Goal: Task Accomplishment & Management: Manage account settings

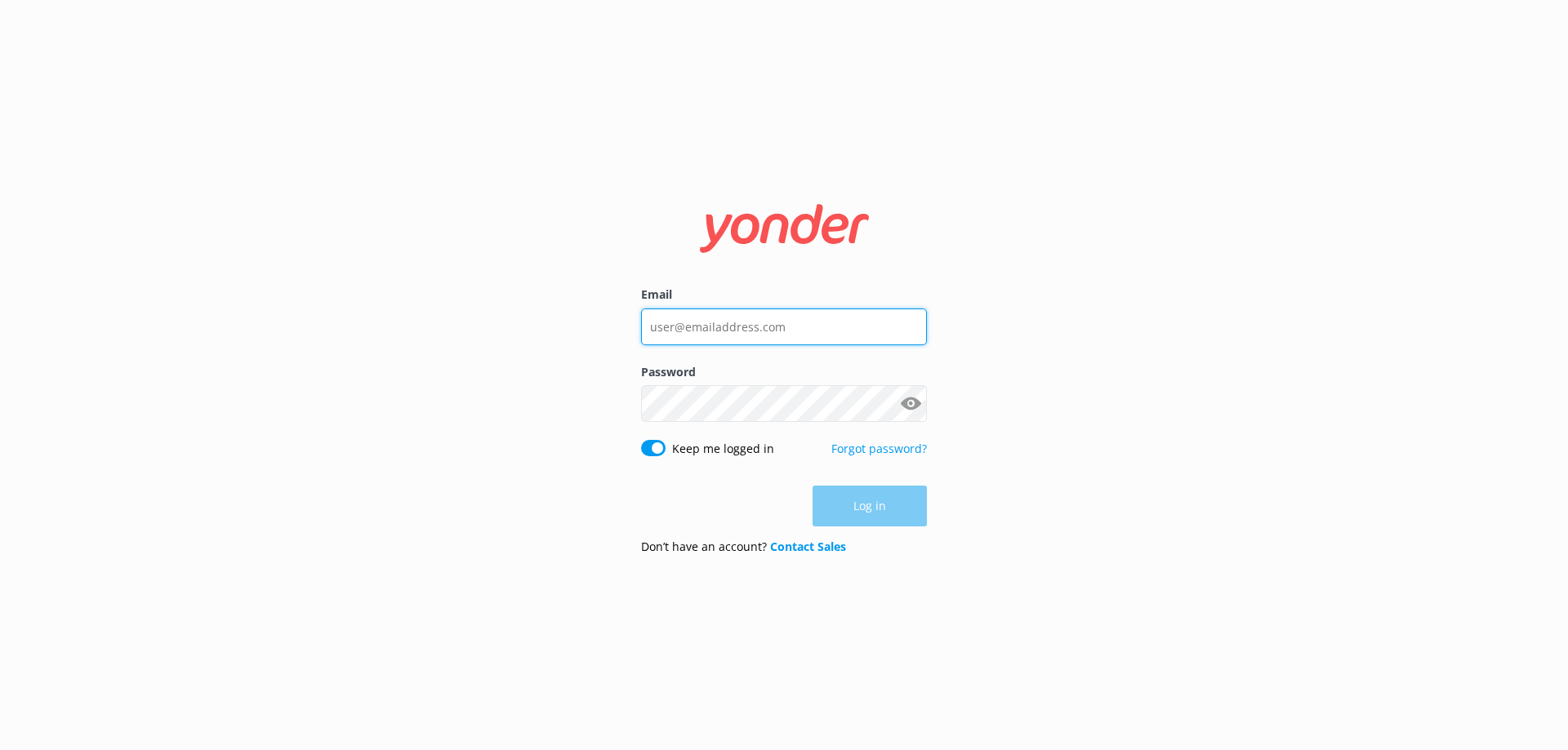
type input "[PERSON_NAME][EMAIL_ADDRESS][DOMAIN_NAME]"
click at [877, 523] on div "Log in" at bounding box center [784, 506] width 286 height 41
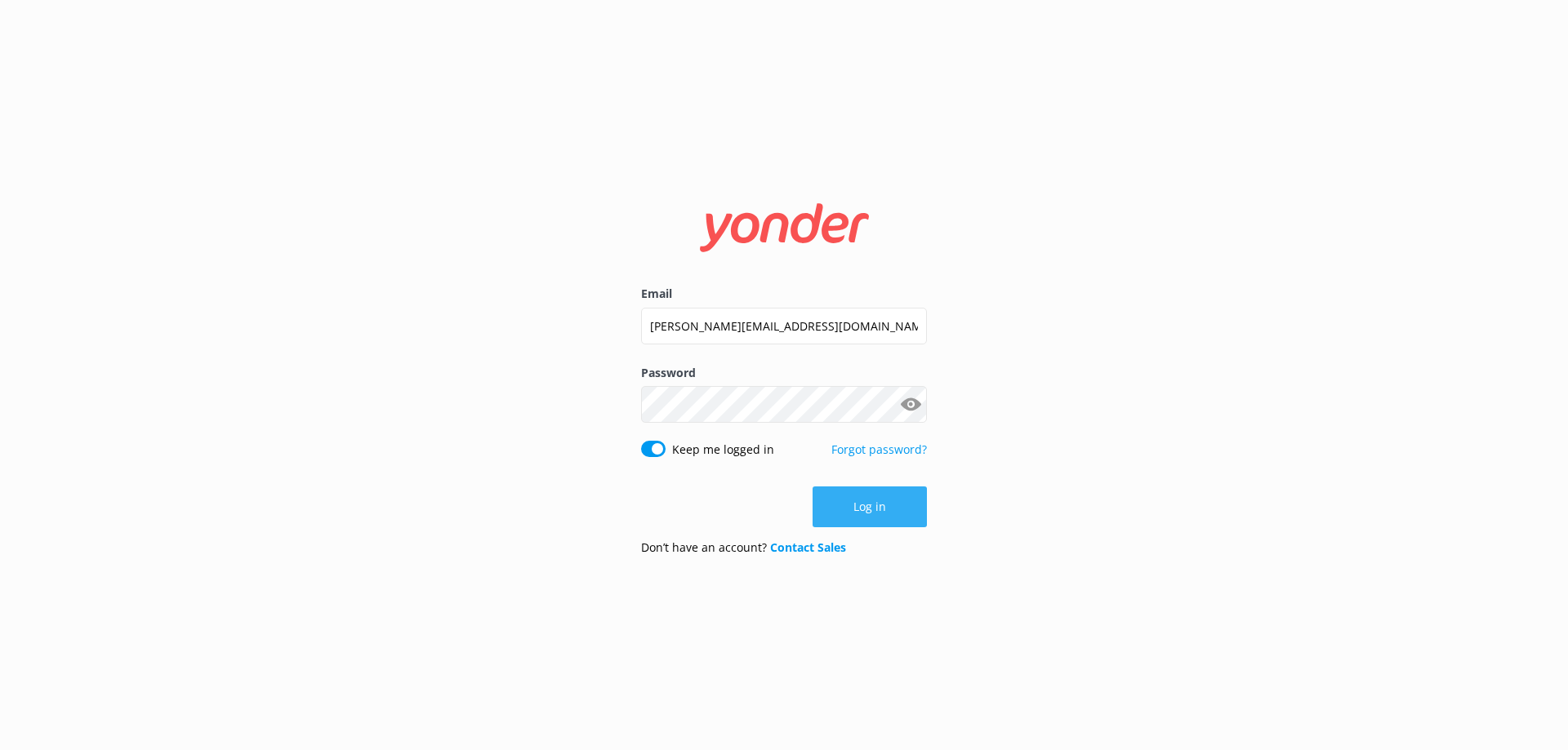
click at [862, 512] on button "Log in" at bounding box center [869, 507] width 114 height 41
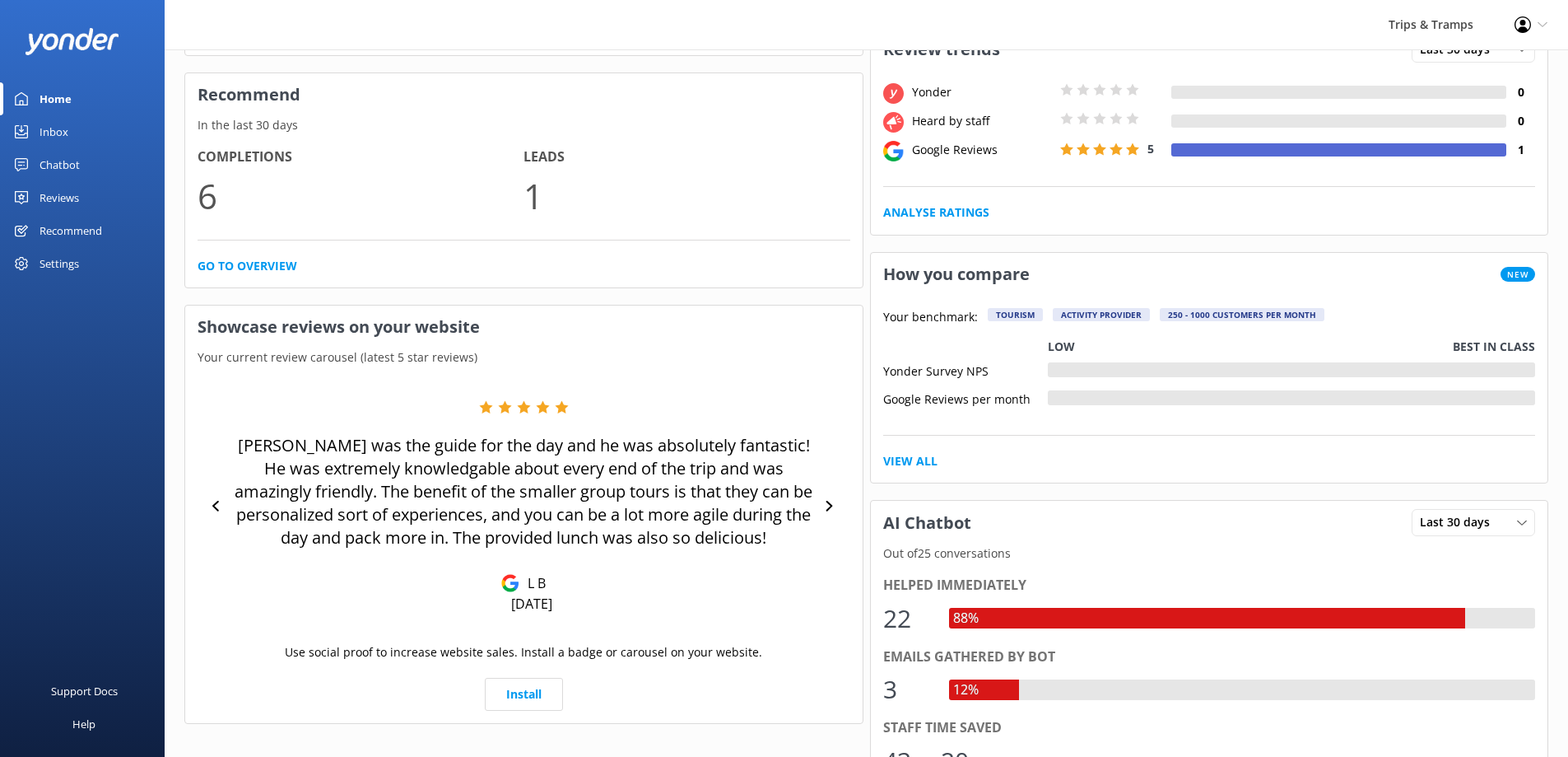
scroll to position [330, 0]
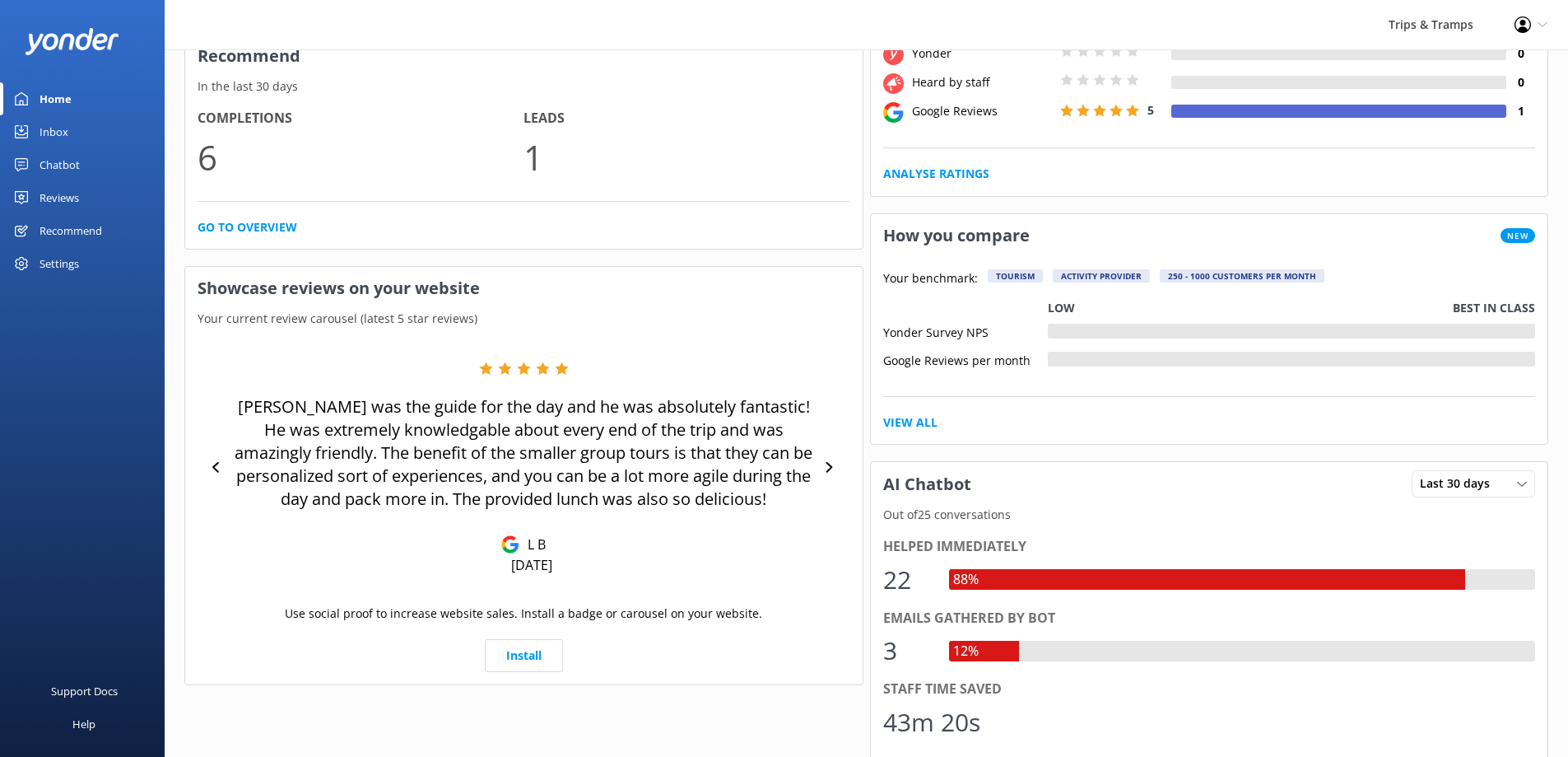
click at [38, 138] on link "Inbox" at bounding box center [82, 132] width 165 height 33
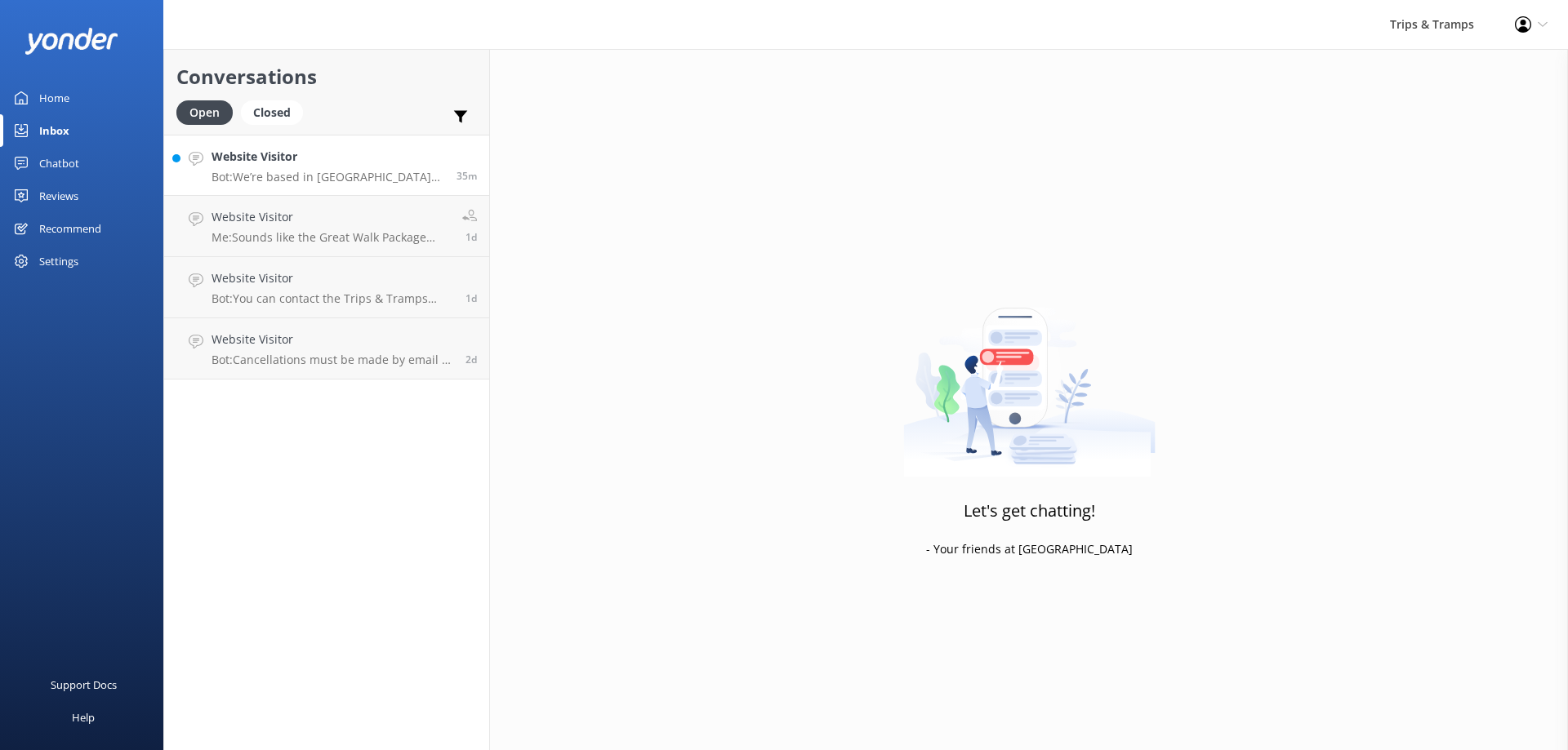
click at [282, 171] on p "Bot: We’re based in [GEOGRAPHIC_DATA] and don’t offer tours from [GEOGRAPHIC_DA…" at bounding box center [328, 177] width 233 height 15
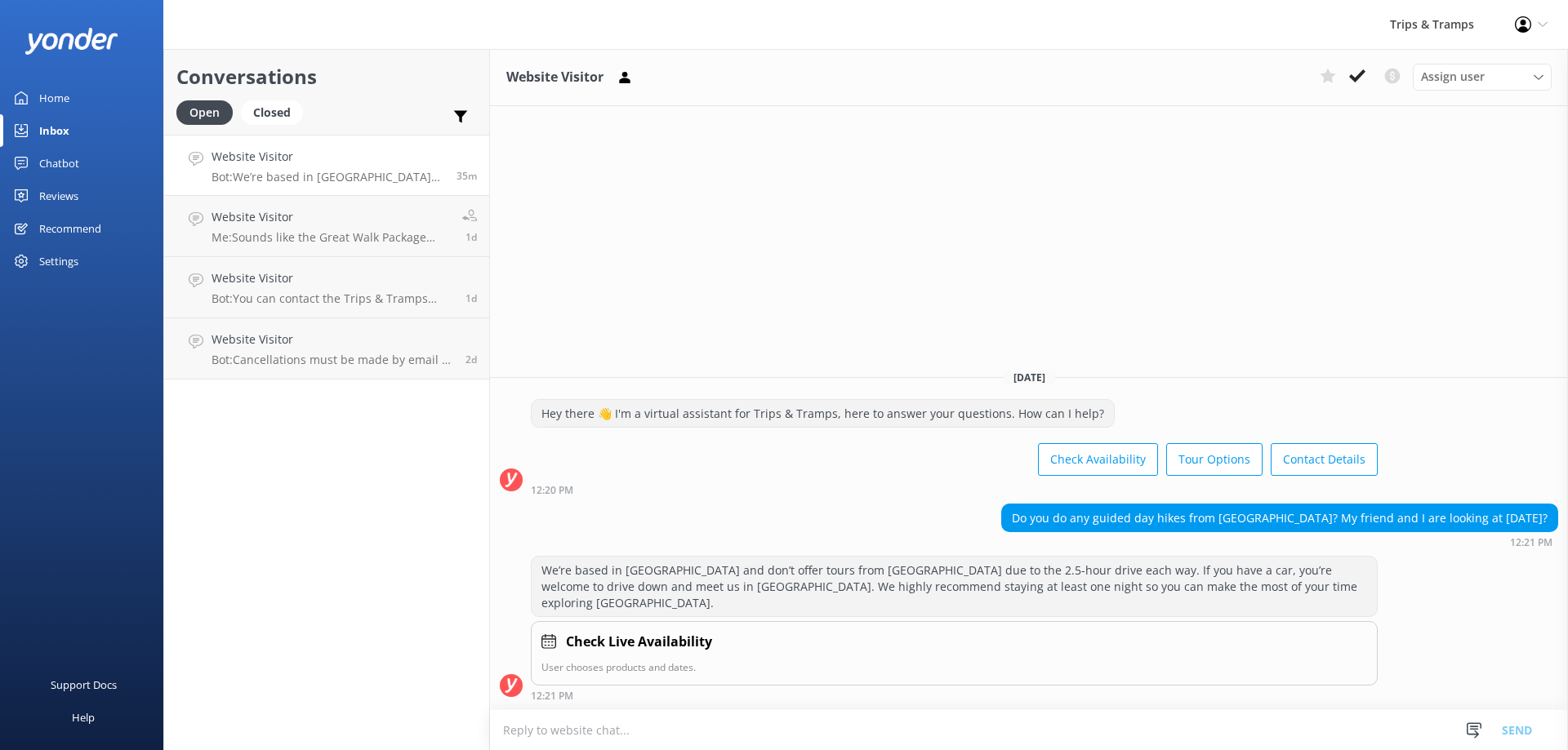
click at [44, 102] on div "Home" at bounding box center [54, 98] width 30 height 33
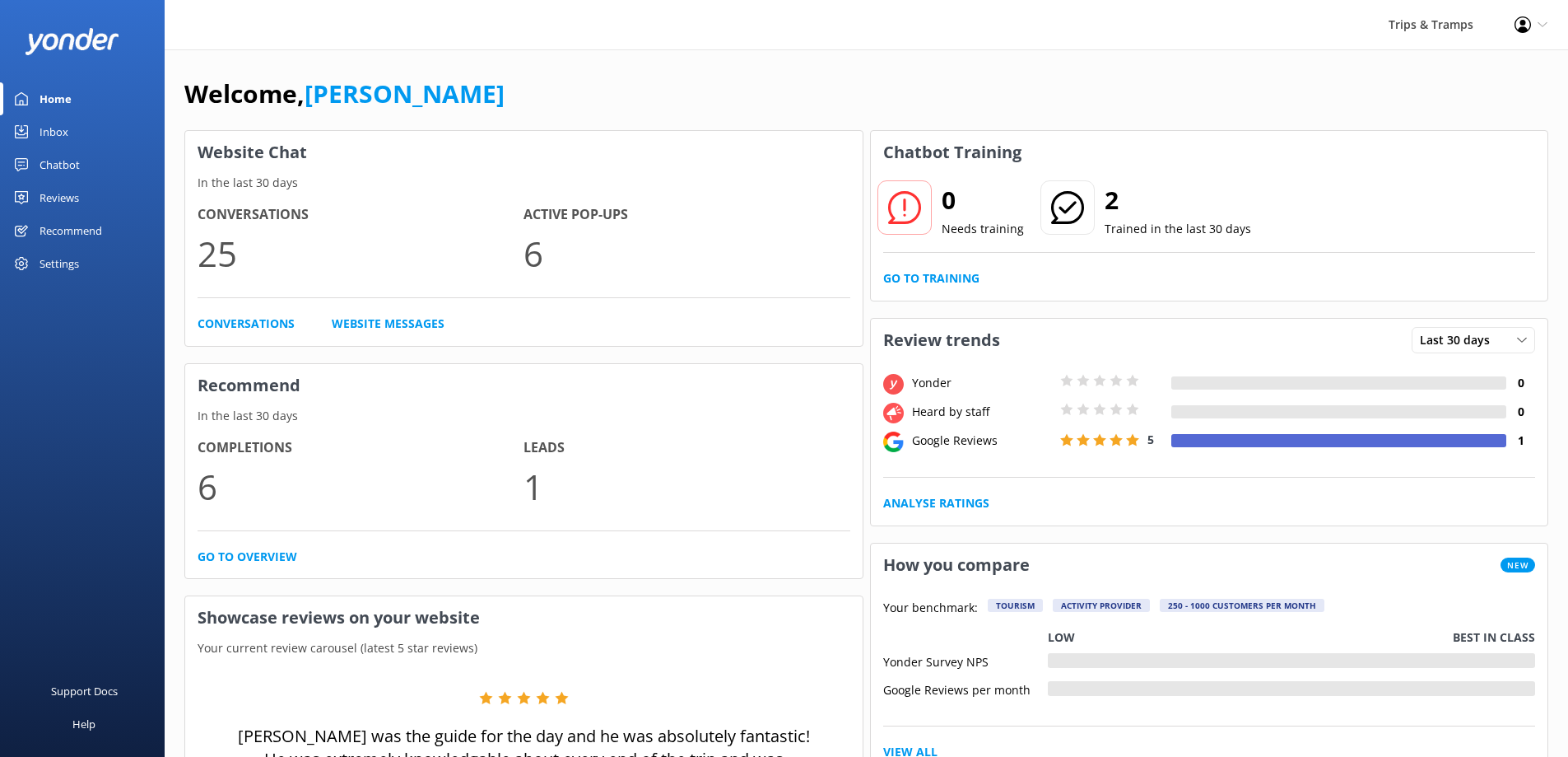
click at [55, 138] on div "Inbox" at bounding box center [53, 132] width 28 height 33
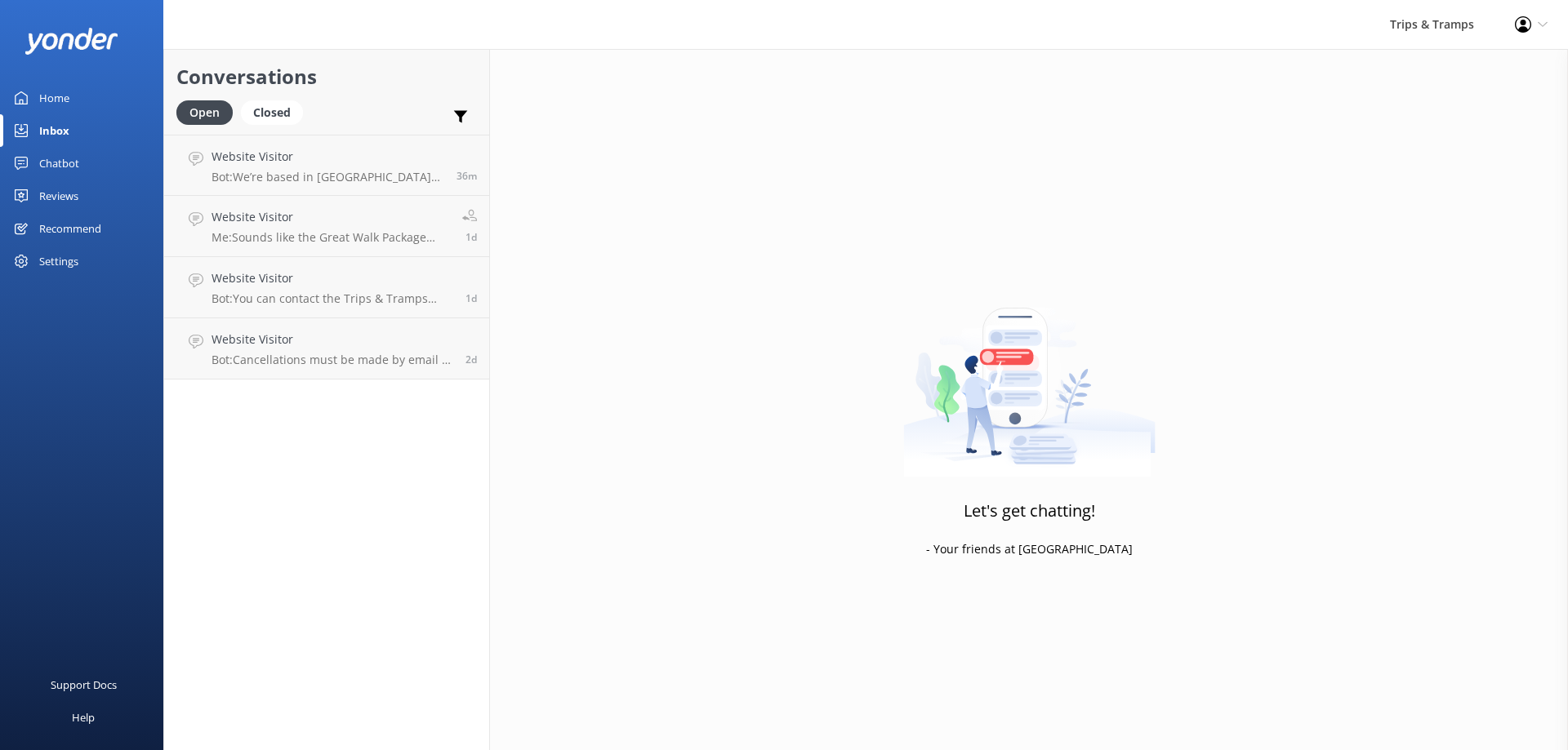
click at [61, 160] on div "Chatbot" at bounding box center [59, 163] width 40 height 33
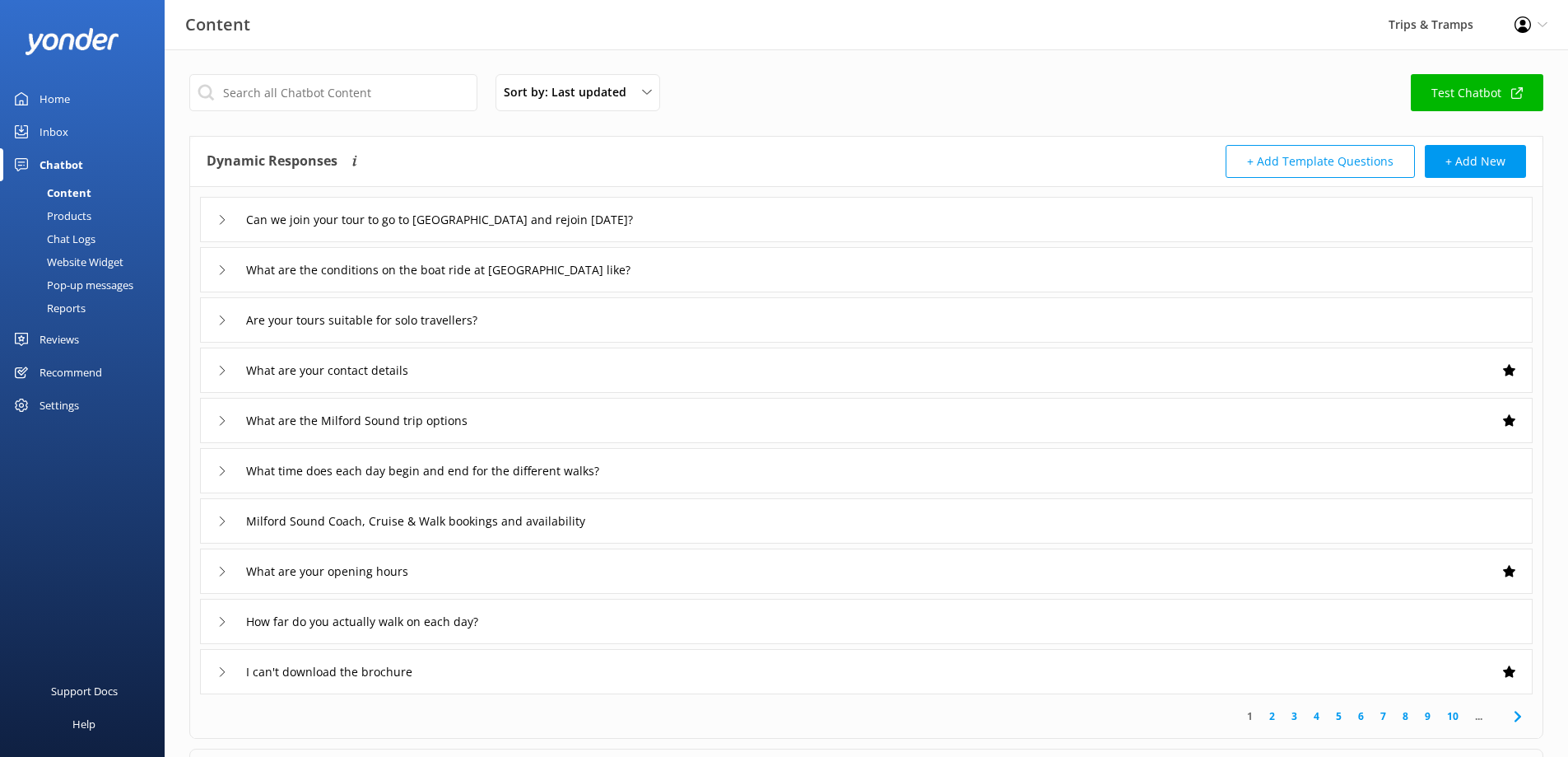
click at [54, 215] on div "Products" at bounding box center [50, 215] width 82 height 23
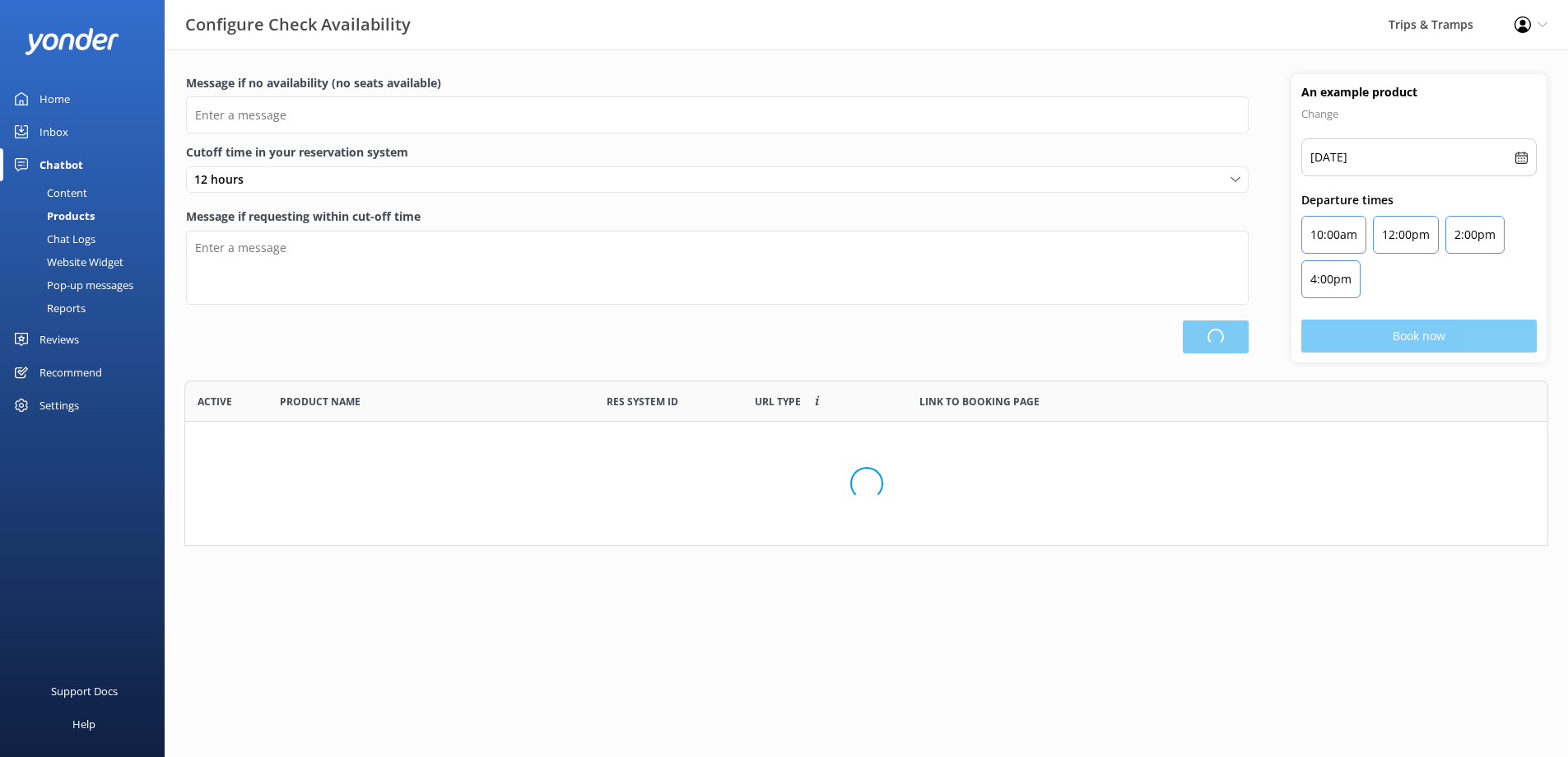
scroll to position [153, 1352]
type input "There are no seats available, please check an alternative day"
type textarea "Our online booking system closes {hours} prior to departure. Please contact us …"
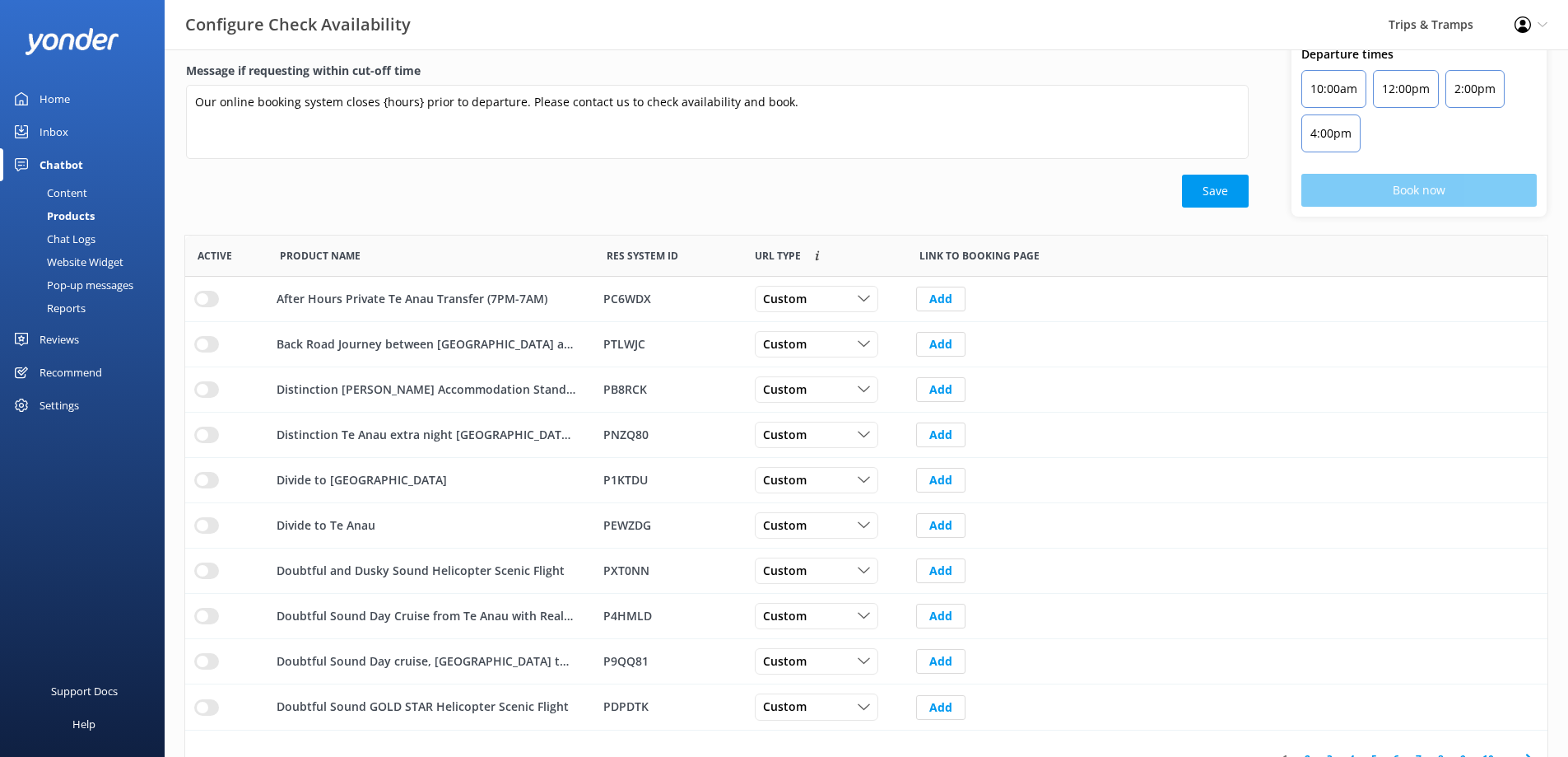
scroll to position [177, 0]
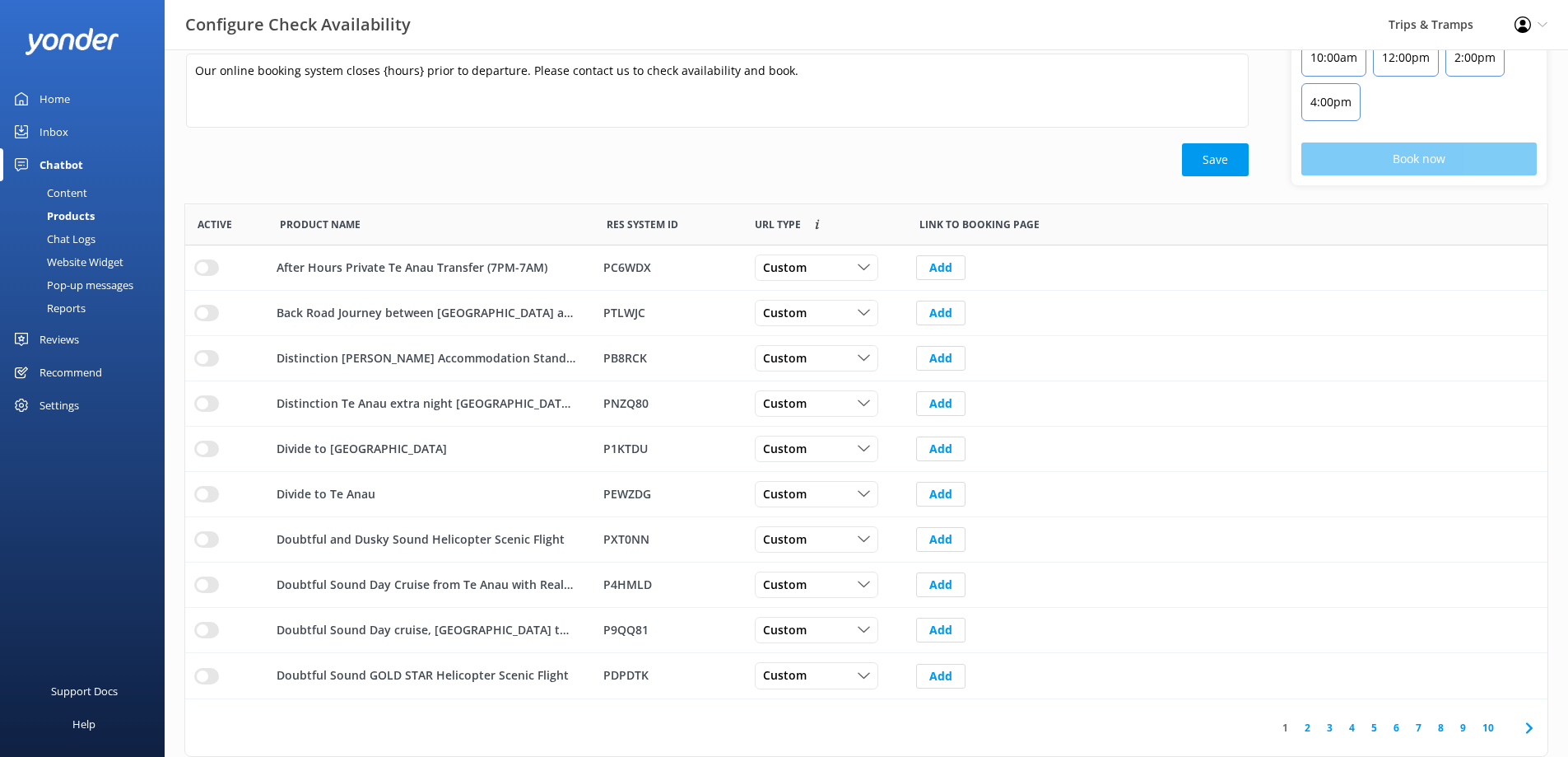
click at [1303, 724] on link "2" at bounding box center [1308, 728] width 22 height 16
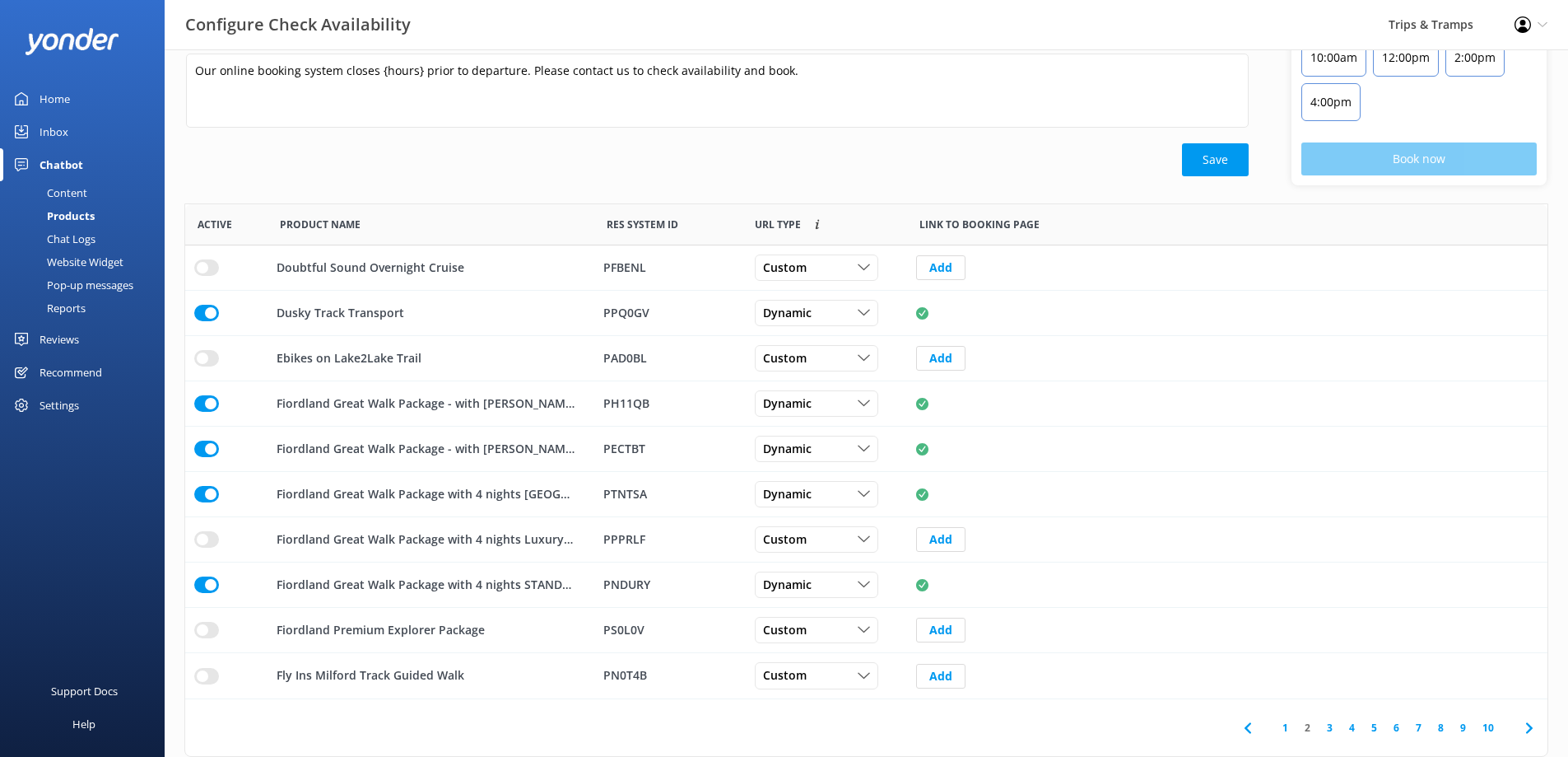
click at [1333, 730] on link "3" at bounding box center [1330, 728] width 22 height 16
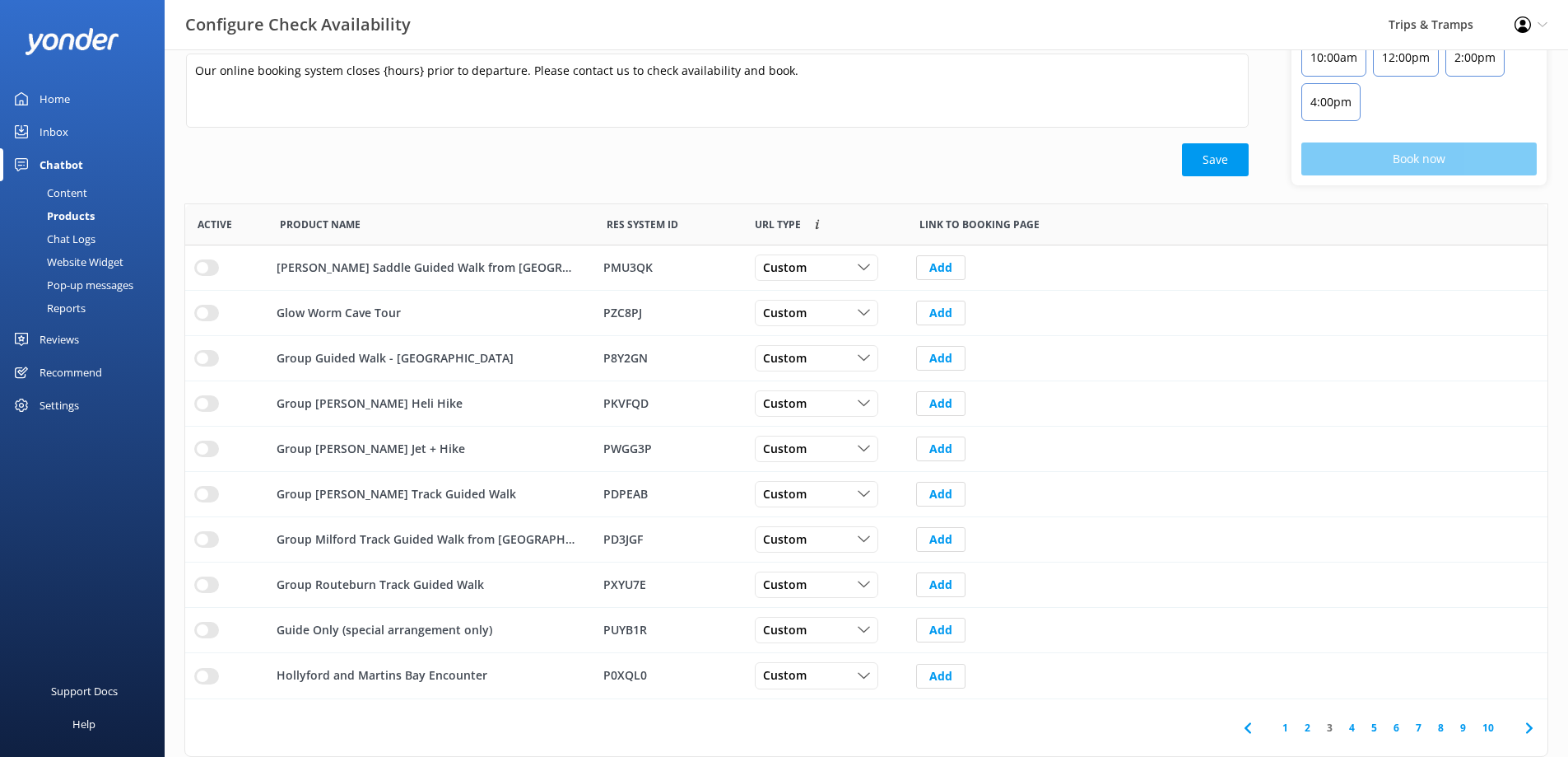
click at [1351, 732] on link "4" at bounding box center [1352, 728] width 22 height 16
